Goal: Transaction & Acquisition: Purchase product/service

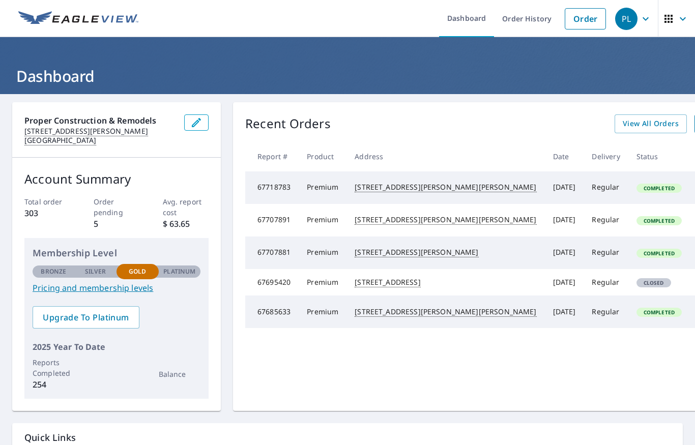
click at [582, 16] on link "Order" at bounding box center [584, 18] width 41 height 21
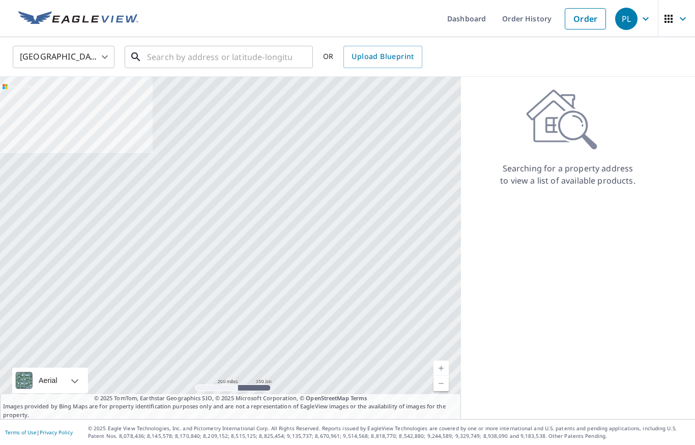
click at [268, 62] on input "text" at bounding box center [219, 57] width 145 height 28
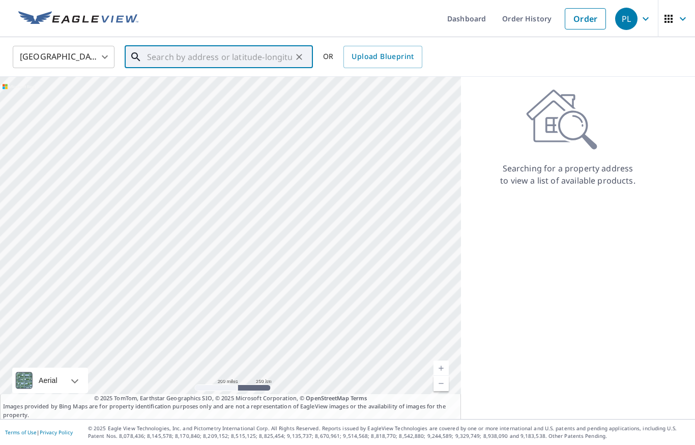
paste input "[STREET_ADDRESS][PERSON_NAME]"
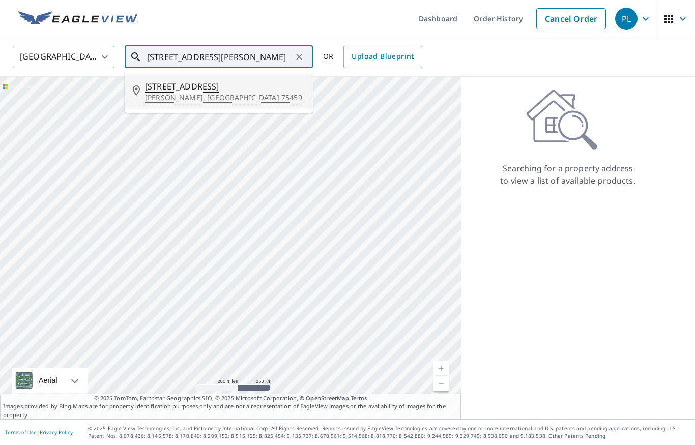
click at [174, 88] on span "[STREET_ADDRESS]" at bounding box center [225, 86] width 160 height 12
type input "[STREET_ADDRESS][PERSON_NAME]"
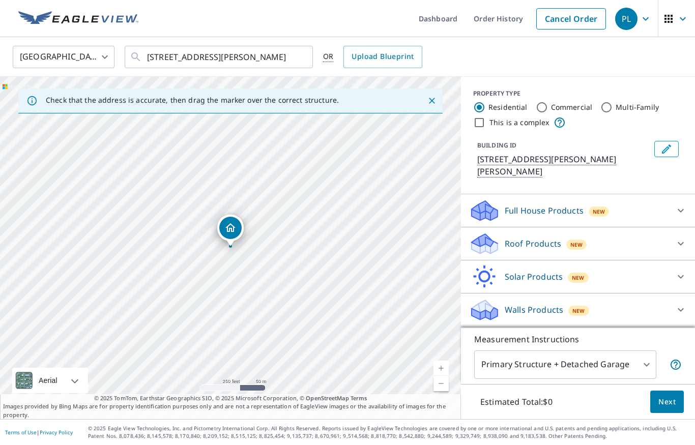
click at [603, 363] on body "PL PL Dashboard Order History Cancel Order PL [GEOGRAPHIC_DATA] [GEOGRAPHIC_DAT…" at bounding box center [347, 222] width 695 height 445
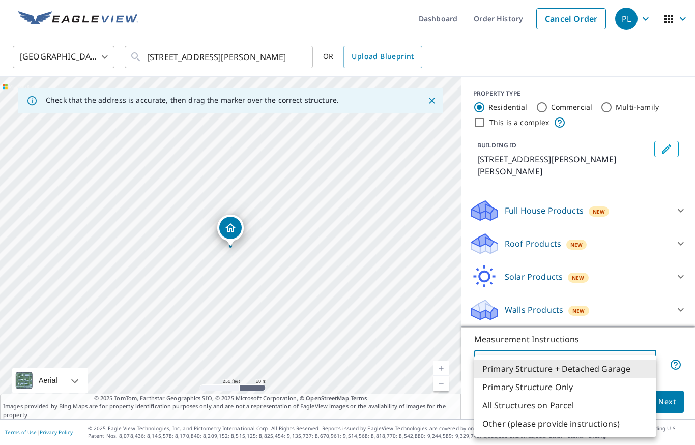
click at [522, 383] on li "Primary Structure Only" at bounding box center [565, 387] width 182 height 18
type input "2"
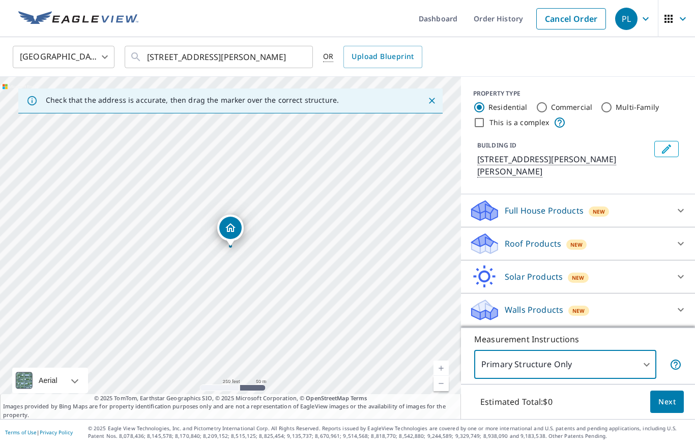
click at [556, 237] on p "Roof Products" at bounding box center [532, 243] width 56 height 12
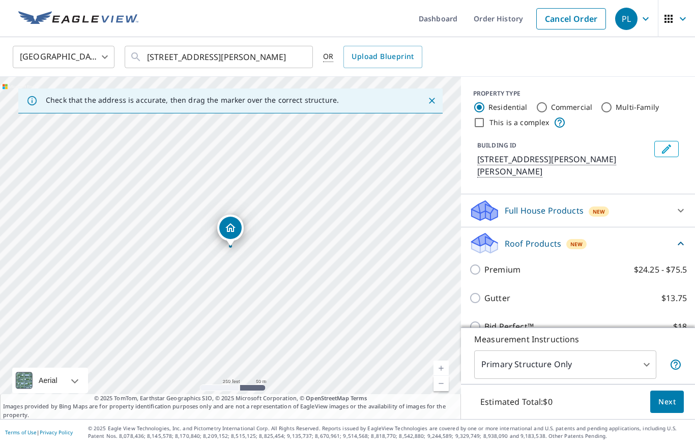
click at [517, 263] on p "Premium" at bounding box center [502, 269] width 36 height 12
click at [484, 263] on input "Premium $24.25 - $75.5" at bounding box center [476, 269] width 15 height 12
checkbox input "true"
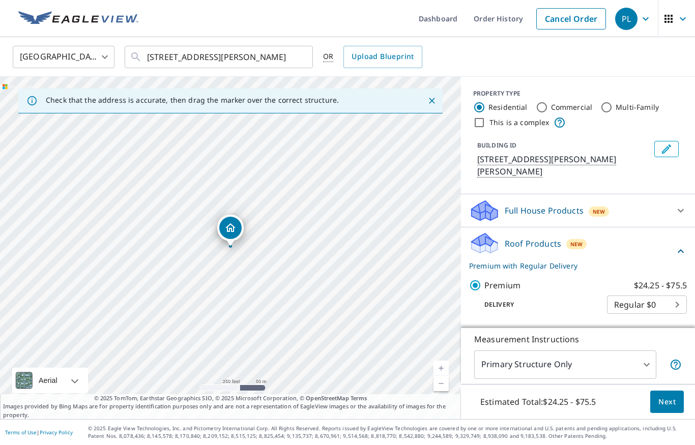
click at [667, 404] on span "Next" at bounding box center [666, 402] width 17 height 13
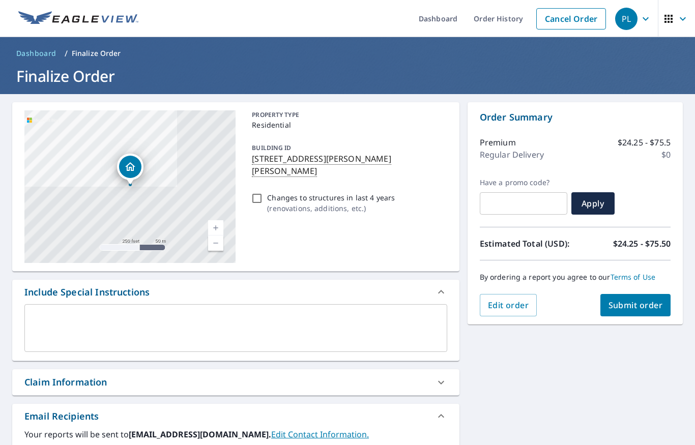
click at [643, 303] on span "Submit order" at bounding box center [635, 305] width 54 height 11
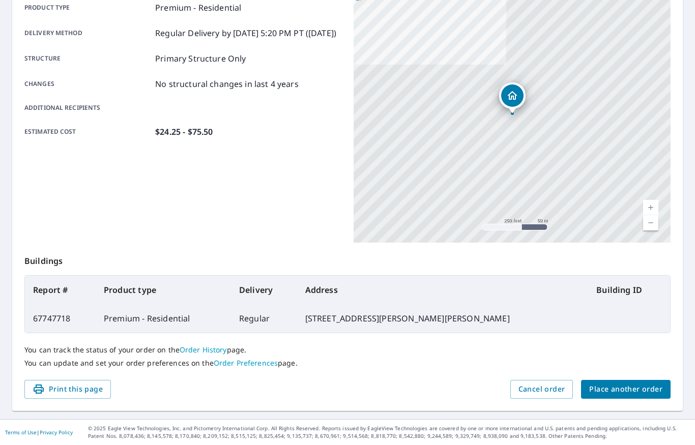
scroll to position [153, 0]
click at [630, 388] on span "Place another order" at bounding box center [625, 389] width 73 height 13
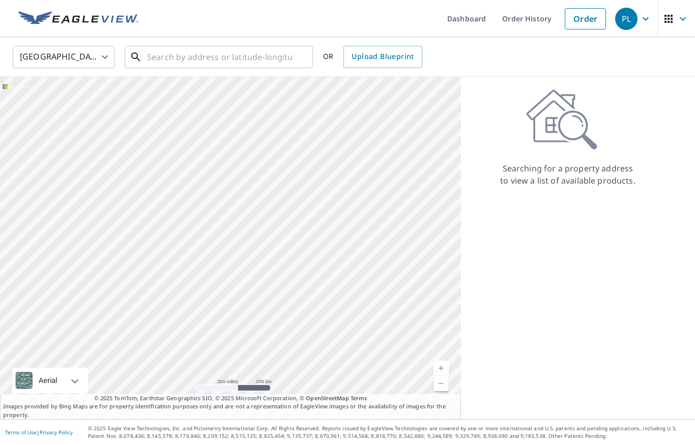
click at [227, 59] on input "text" at bounding box center [219, 57] width 145 height 28
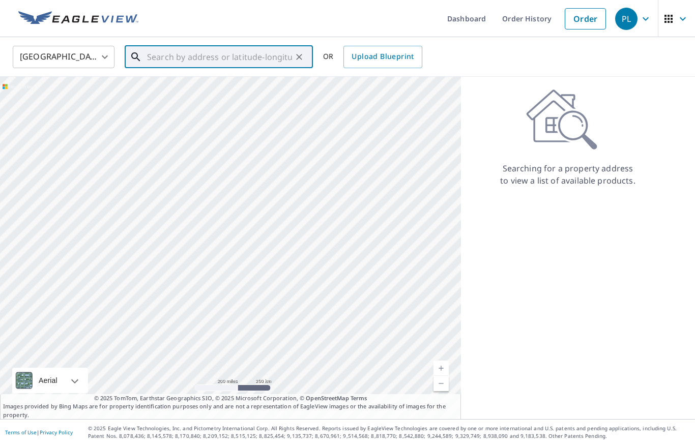
paste input "[STREET_ADDRESS][PERSON_NAME]"
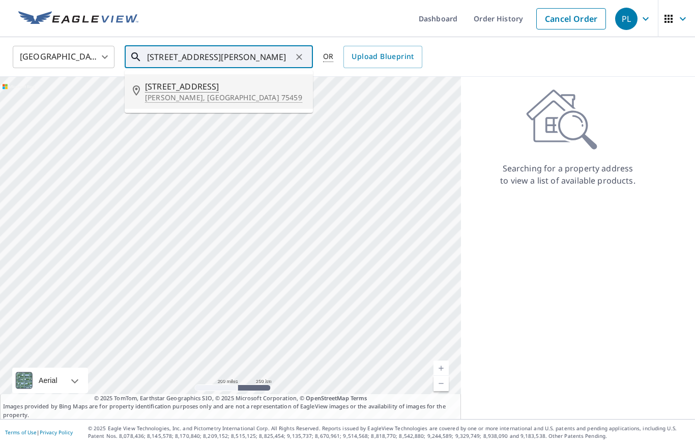
click at [175, 96] on p "[PERSON_NAME], [GEOGRAPHIC_DATA] 75459" at bounding box center [225, 98] width 160 height 10
type input "[STREET_ADDRESS][PERSON_NAME]"
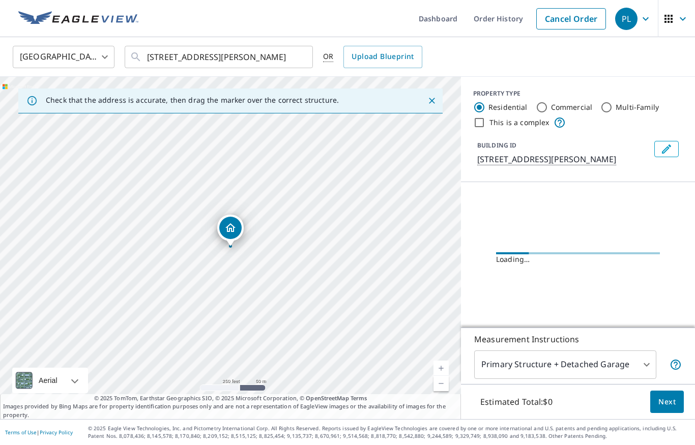
click at [600, 368] on body "PL PL Dashboard Order History Cancel Order PL [GEOGRAPHIC_DATA] [GEOGRAPHIC_DAT…" at bounding box center [347, 222] width 695 height 445
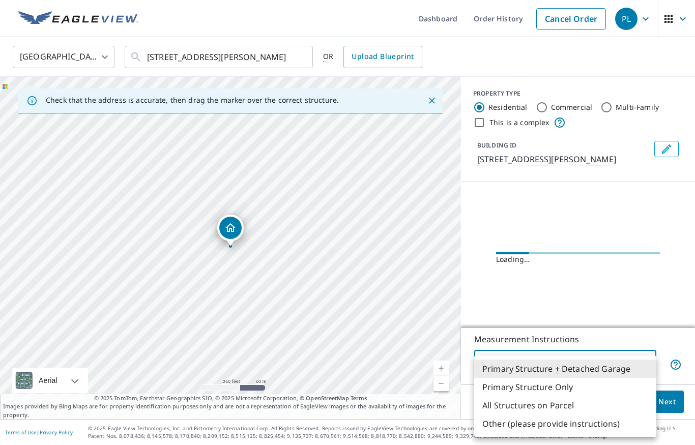
click at [550, 393] on li "Primary Structure Only" at bounding box center [565, 387] width 182 height 18
type input "2"
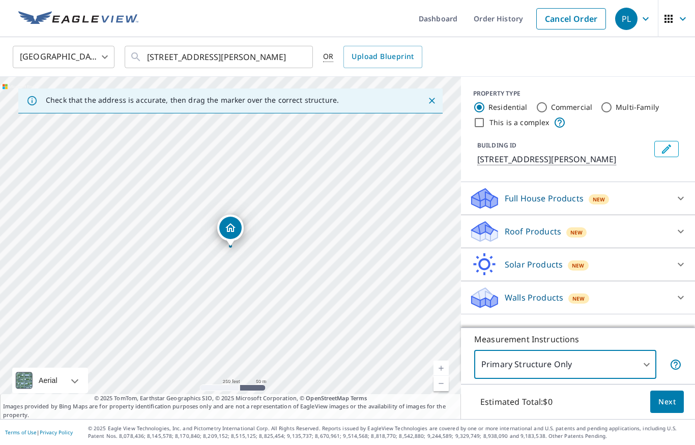
click at [610, 243] on div "Roof Products New" at bounding box center [568, 232] width 199 height 24
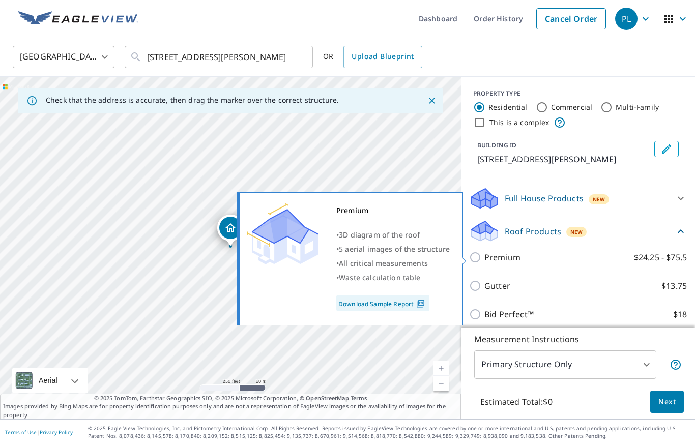
click at [489, 261] on p "Premium" at bounding box center [502, 257] width 36 height 12
click at [484, 261] on input "Premium $24.25 - $75.5" at bounding box center [476, 257] width 15 height 12
checkbox input "true"
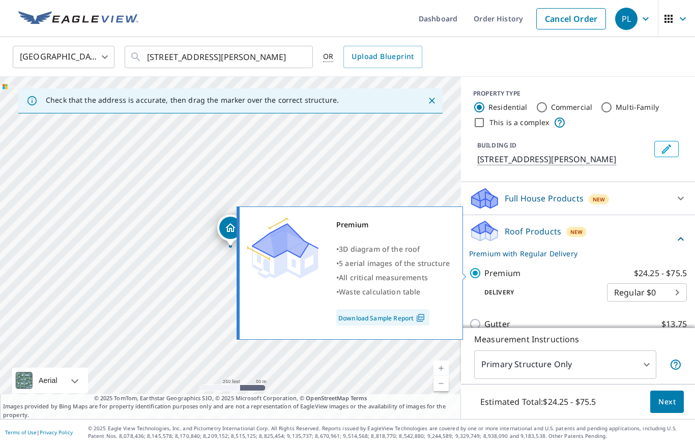
click at [671, 396] on span "Next" at bounding box center [666, 402] width 17 height 13
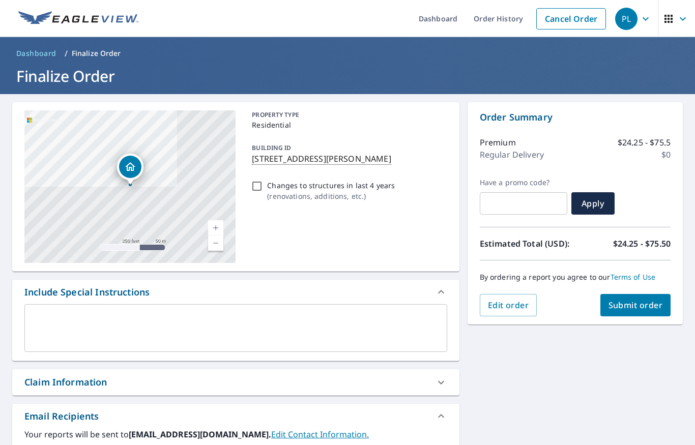
click at [636, 308] on span "Submit order" at bounding box center [635, 305] width 54 height 11
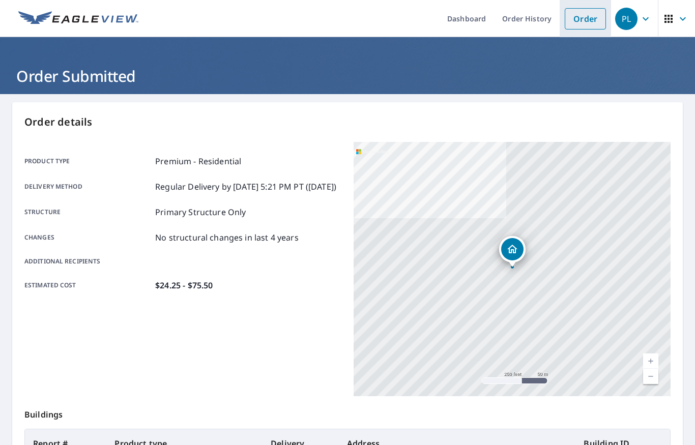
click at [583, 19] on link "Order" at bounding box center [584, 18] width 41 height 21
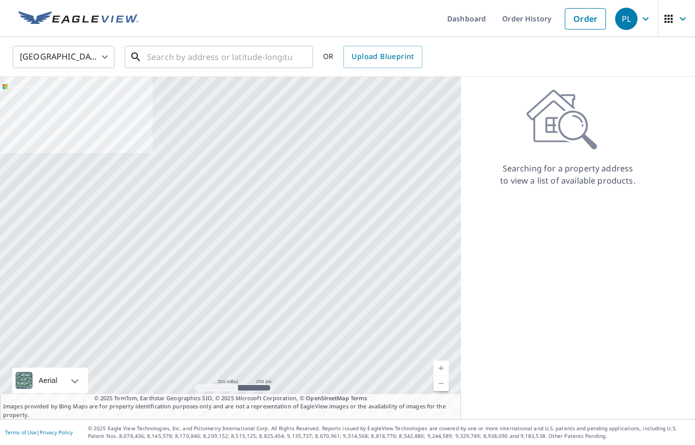
click at [245, 60] on input "text" at bounding box center [219, 57] width 145 height 28
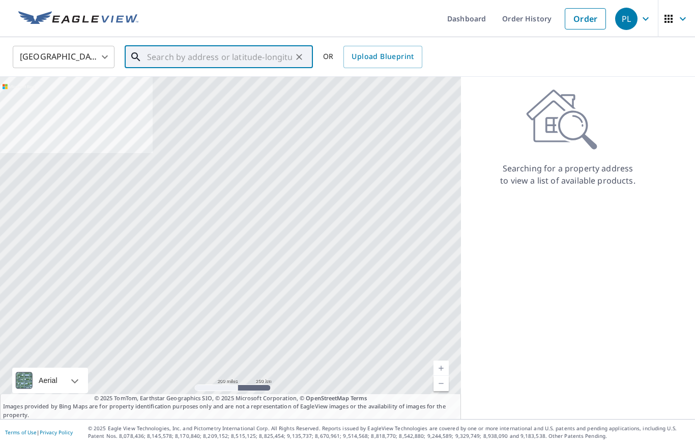
paste input "[STREET_ADDRESS][PERSON_NAME]"
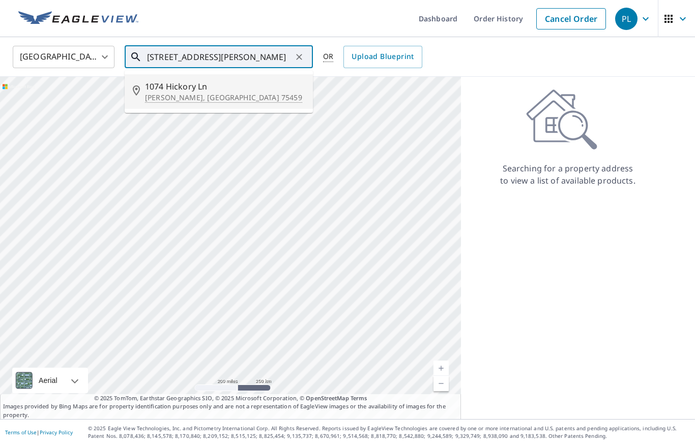
click at [166, 91] on span "1074 Hickory Ln" at bounding box center [225, 86] width 160 height 12
type input "[STREET_ADDRESS][PERSON_NAME]"
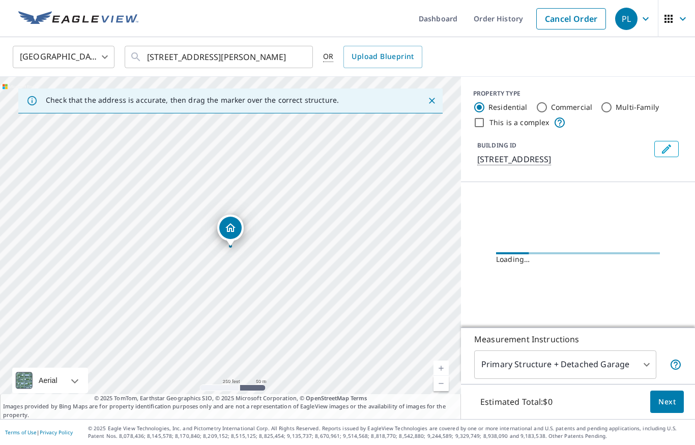
click at [578, 369] on body "PL PL Dashboard Order History Cancel Order PL [GEOGRAPHIC_DATA] [GEOGRAPHIC_DAT…" at bounding box center [347, 222] width 695 height 445
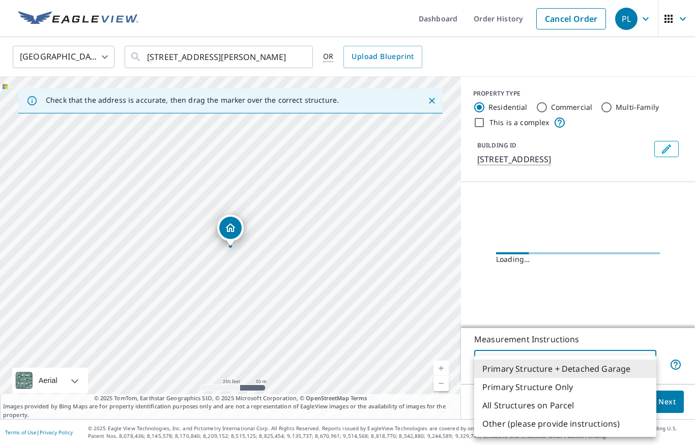
click at [563, 392] on li "Primary Structure Only" at bounding box center [565, 387] width 182 height 18
type input "2"
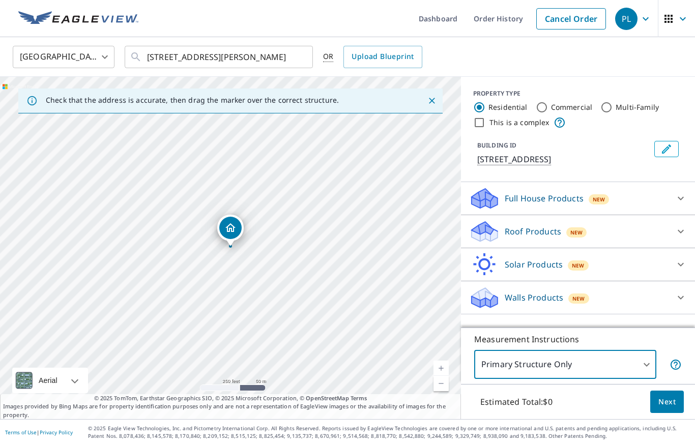
click at [611, 229] on div "Roof Products New" at bounding box center [568, 232] width 199 height 24
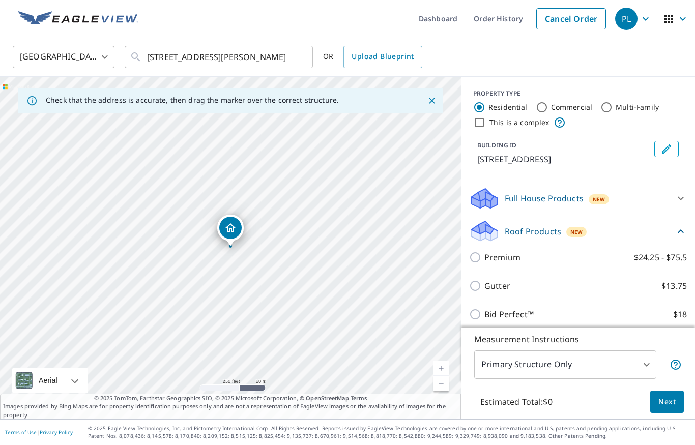
click at [546, 258] on label "Premium $24.25 - $75.5" at bounding box center [585, 257] width 202 height 12
click at [484, 258] on input "Premium $24.25 - $75.5" at bounding box center [476, 257] width 15 height 12
checkbox input "true"
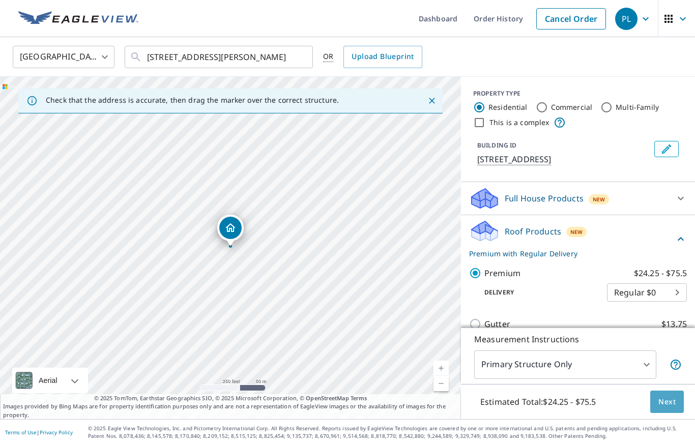
click at [669, 410] on button "Next" at bounding box center [667, 402] width 34 height 23
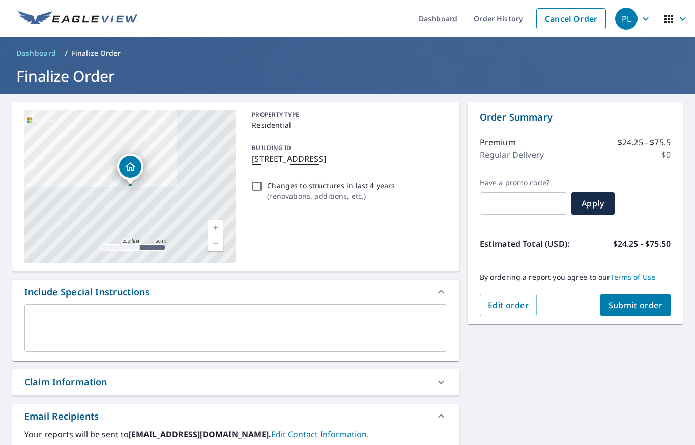
click at [636, 310] on span "Submit order" at bounding box center [635, 305] width 54 height 11
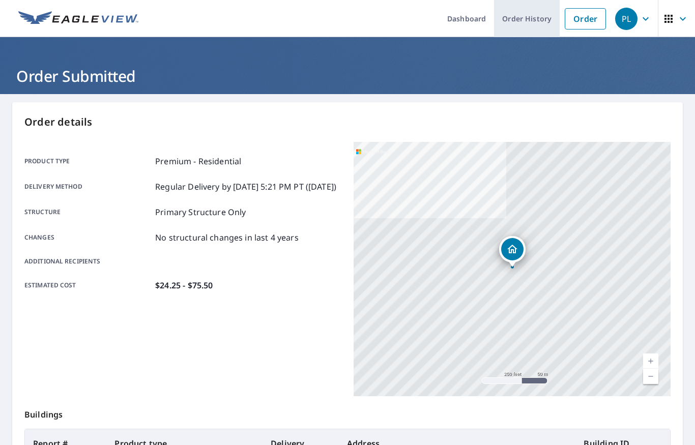
click at [530, 20] on link "Order History" at bounding box center [527, 18] width 66 height 37
